Goal: Task Accomplishment & Management: Use online tool/utility

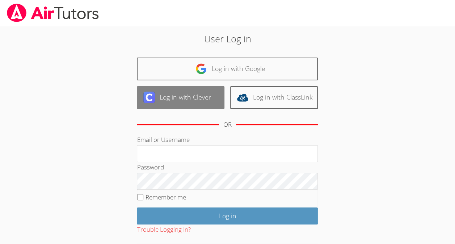
click at [196, 97] on link "Log in with Clever" at bounding box center [181, 97] width 88 height 23
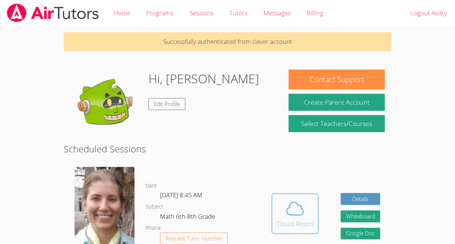
click at [295, 220] on div "Cloud Room" at bounding box center [295, 224] width 37 height 10
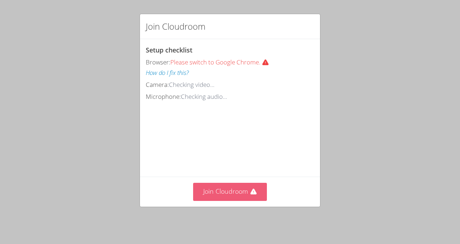
click at [244, 196] on button "Join Cloudroom" at bounding box center [230, 192] width 74 height 18
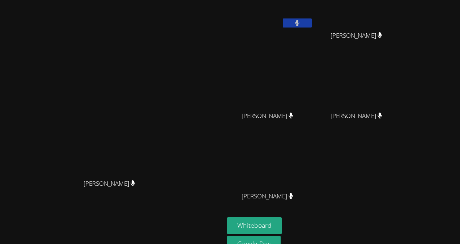
scroll to position [24, 0]
click at [282, 221] on button "Whiteboard" at bounding box center [254, 225] width 55 height 17
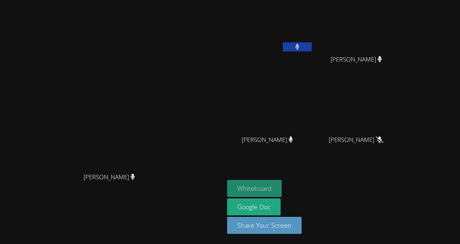
scroll to position [0, 0]
